Goal: Task Accomplishment & Management: Manage account settings

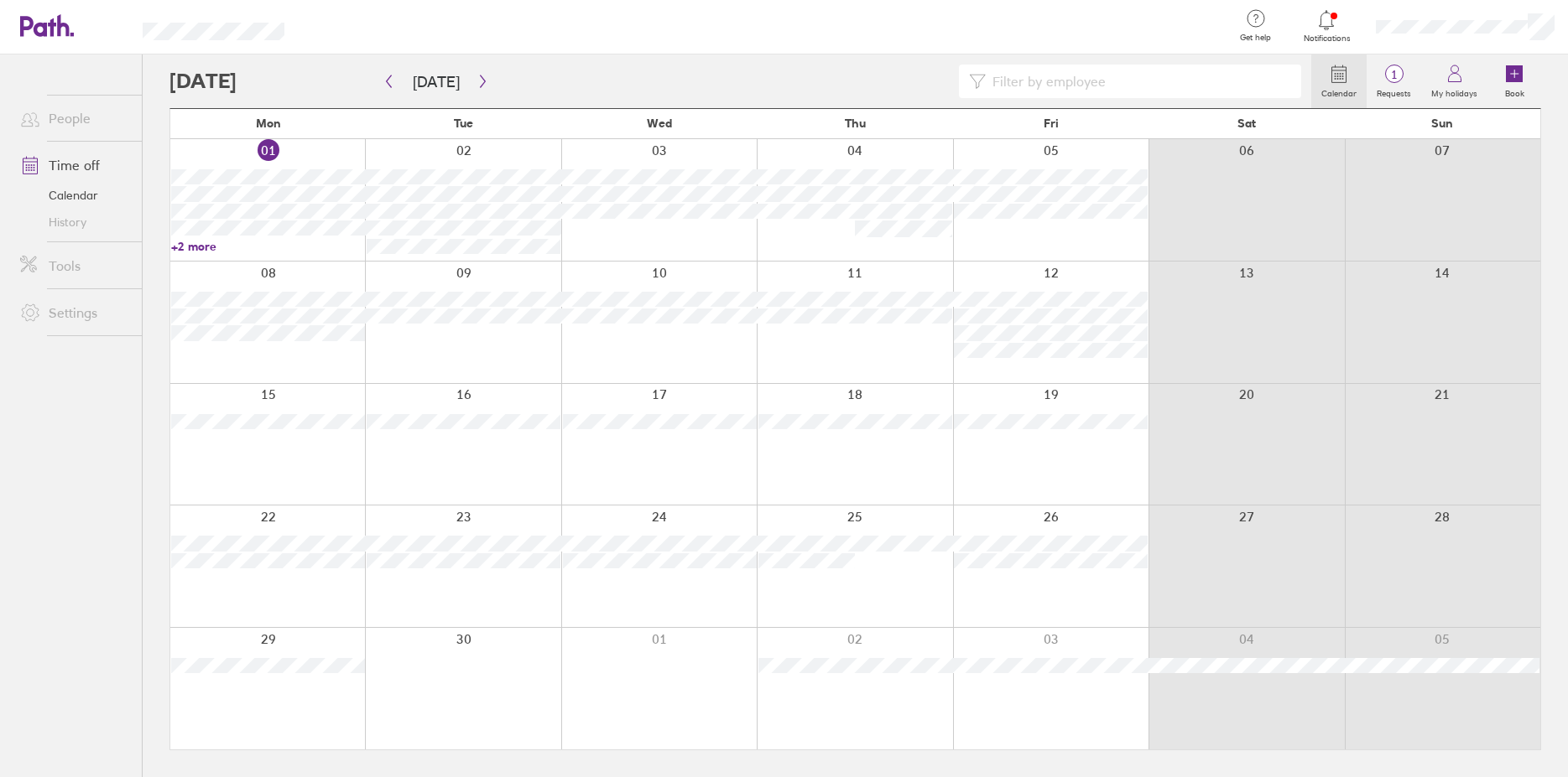
click at [1327, 30] on div at bounding box center [1326, 20] width 55 height 23
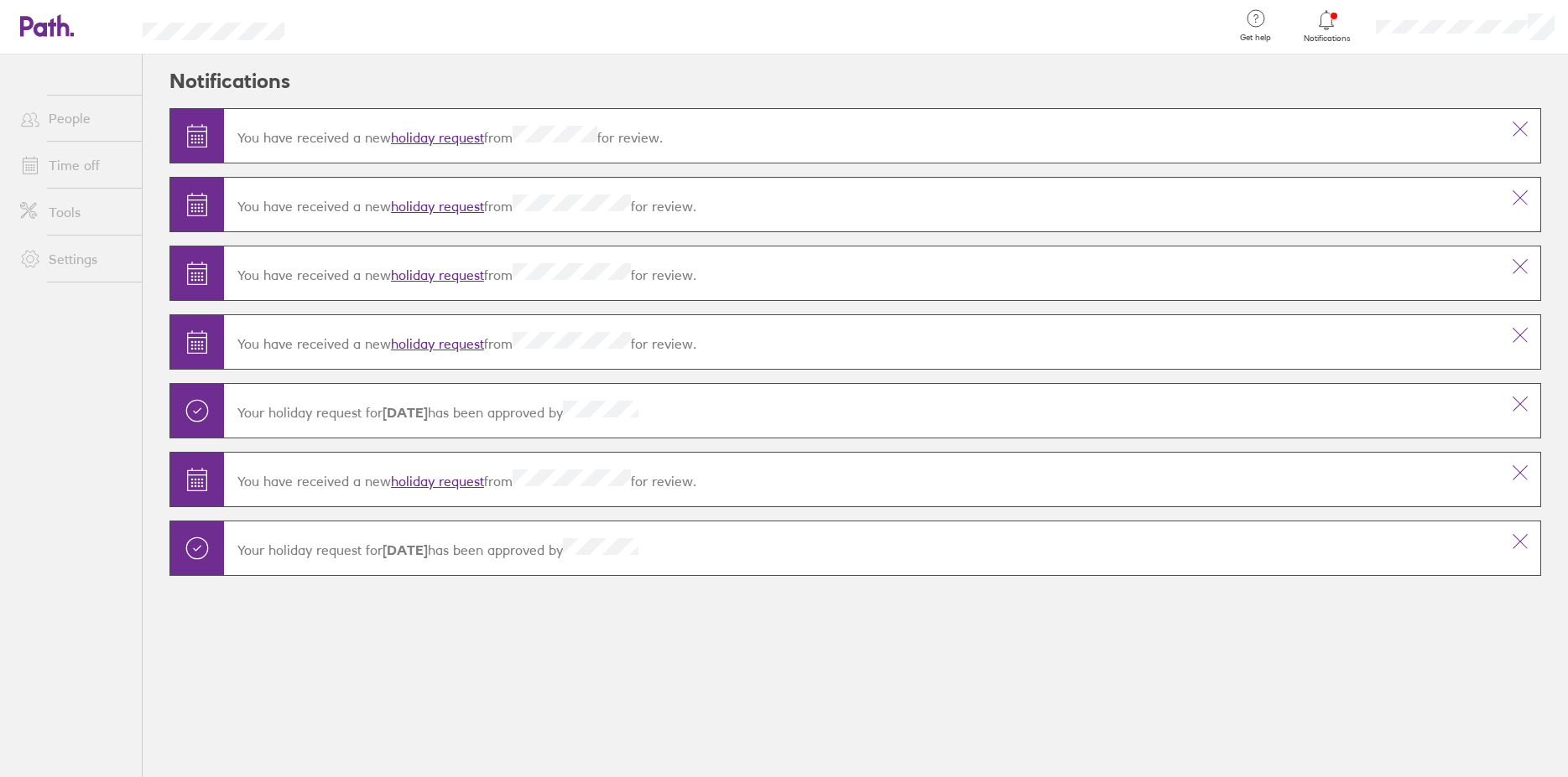
click at [436, 134] on link "holiday request" at bounding box center [438, 138] width 93 height 17
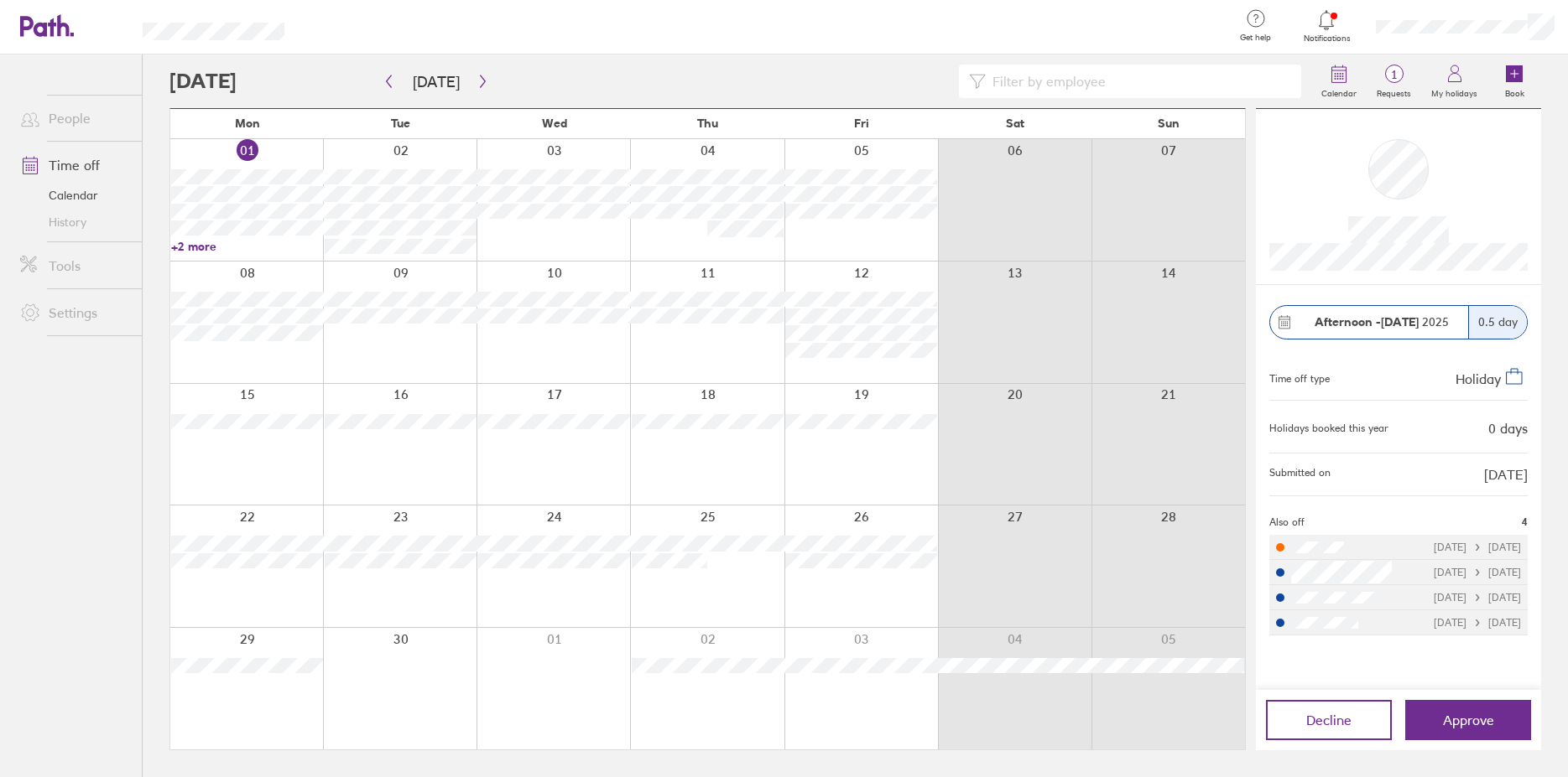
click at [1492, 720] on span "Approve" at bounding box center [1468, 720] width 51 height 15
